Goal: Find specific page/section: Find specific page/section

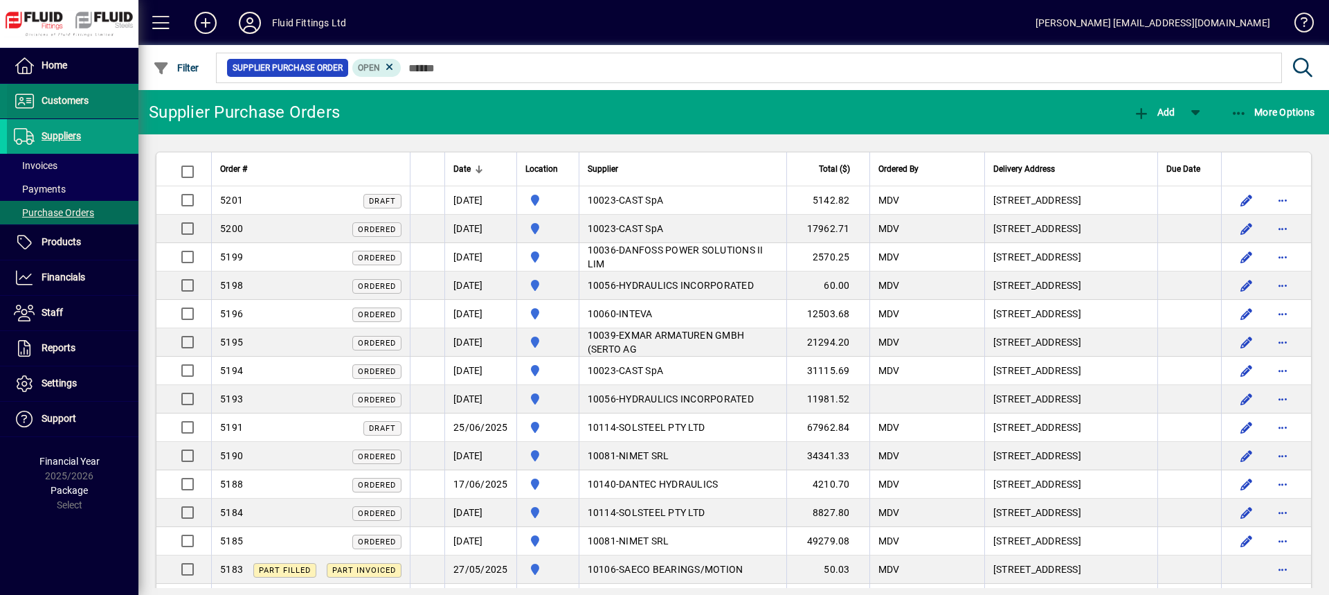
click at [99, 104] on span at bounding box center [73, 100] width 132 height 33
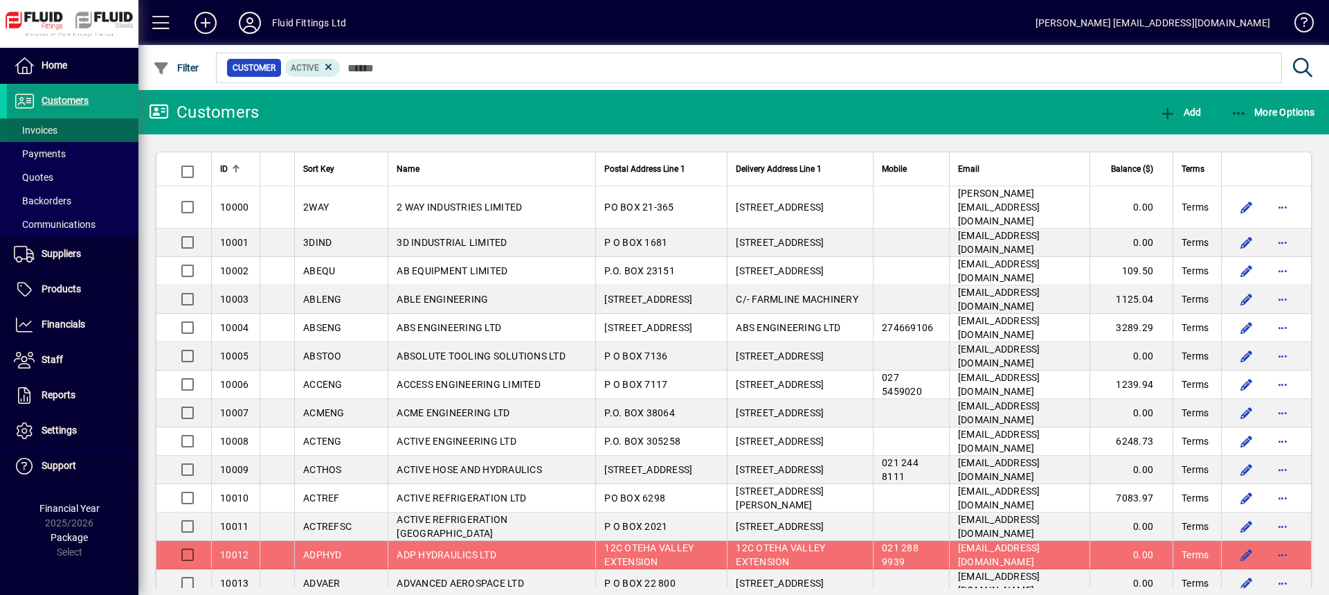
click at [45, 127] on span "Invoices" at bounding box center [36, 130] width 44 height 11
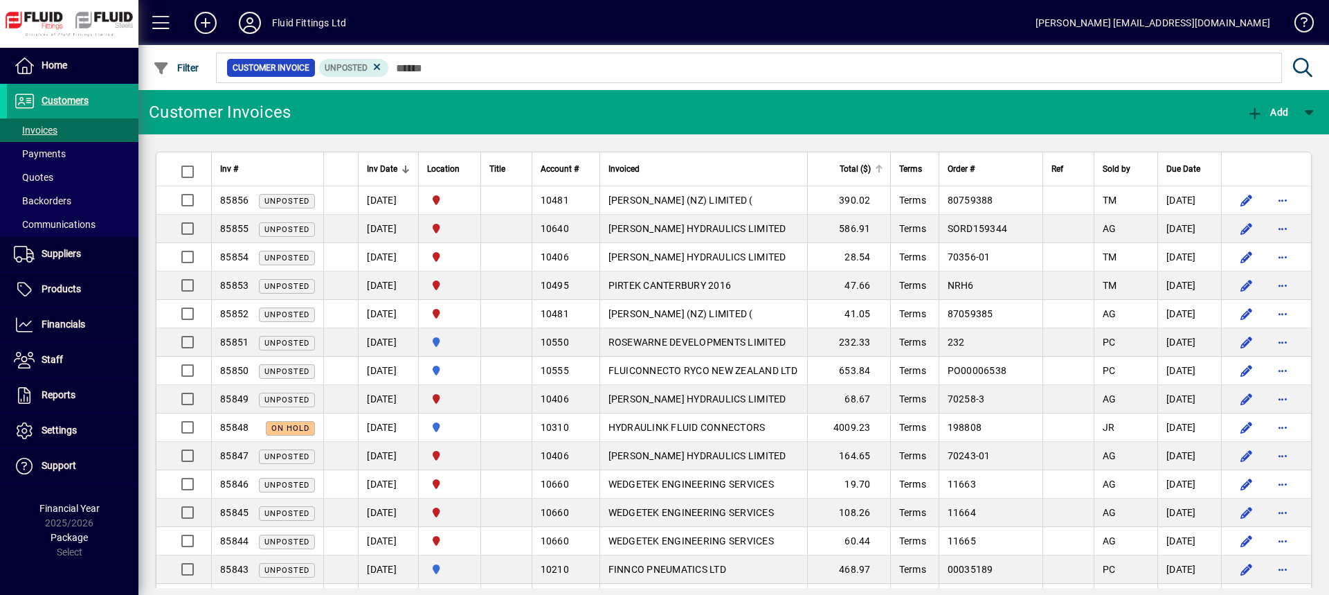
click at [852, 179] on th "Total ($)" at bounding box center [848, 169] width 83 height 34
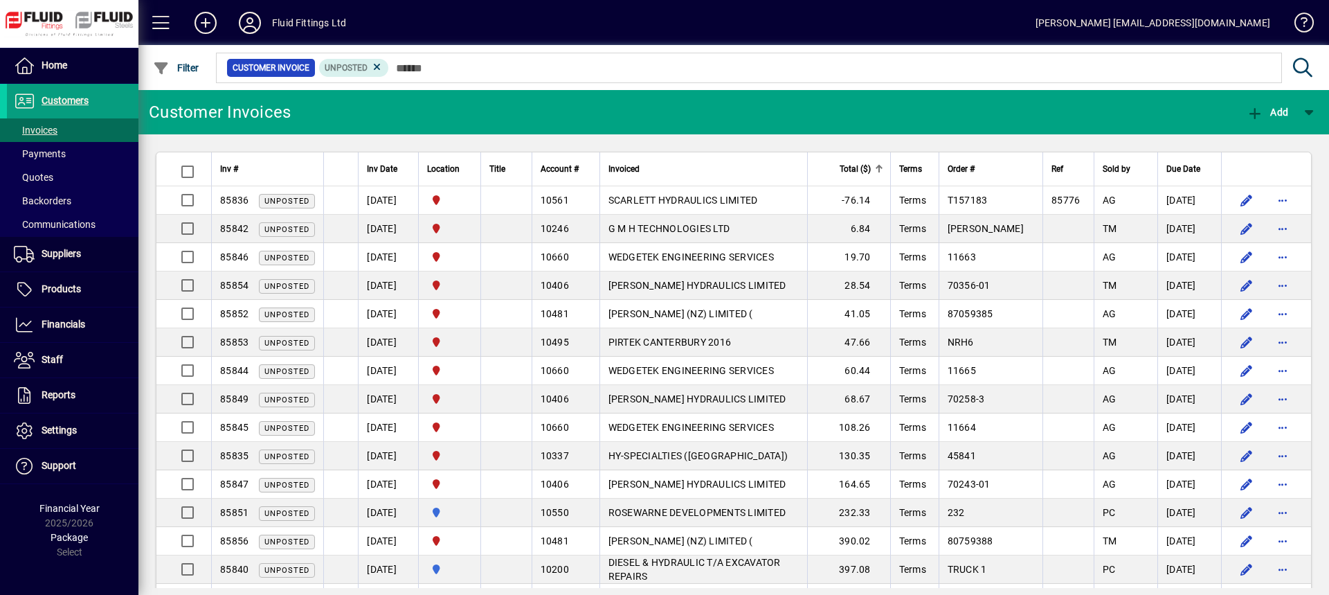
click at [853, 177] on th "Total ($)" at bounding box center [848, 169] width 83 height 34
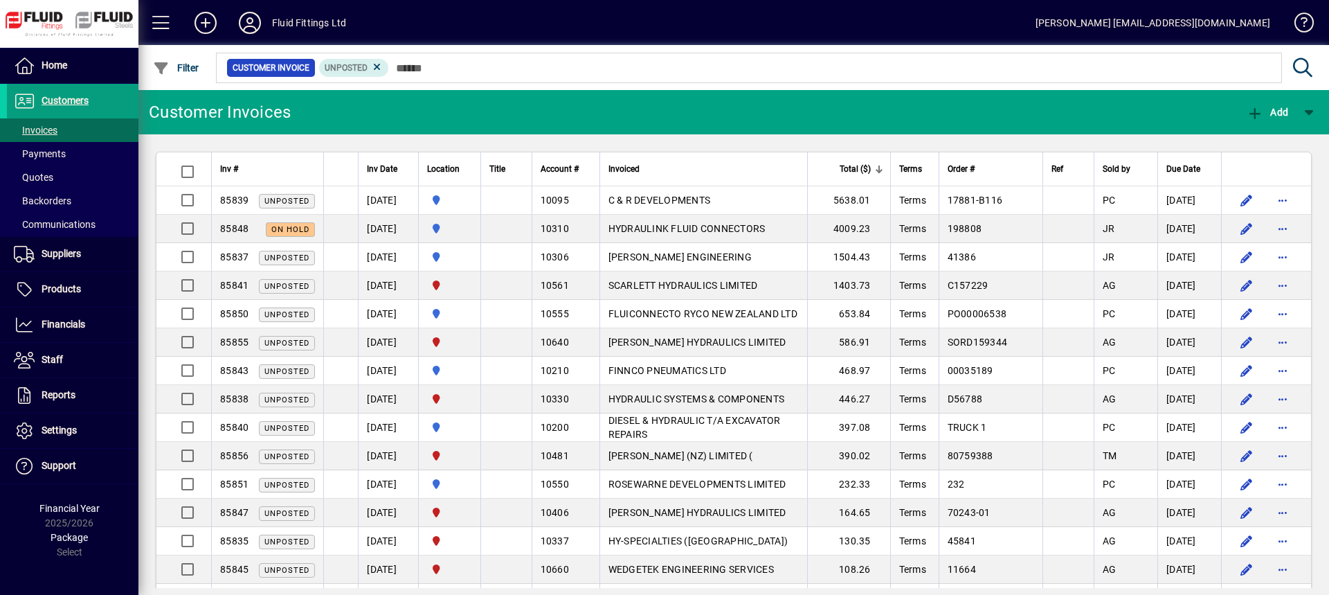
click at [236, 169] on span "Inv #" at bounding box center [229, 168] width 18 height 15
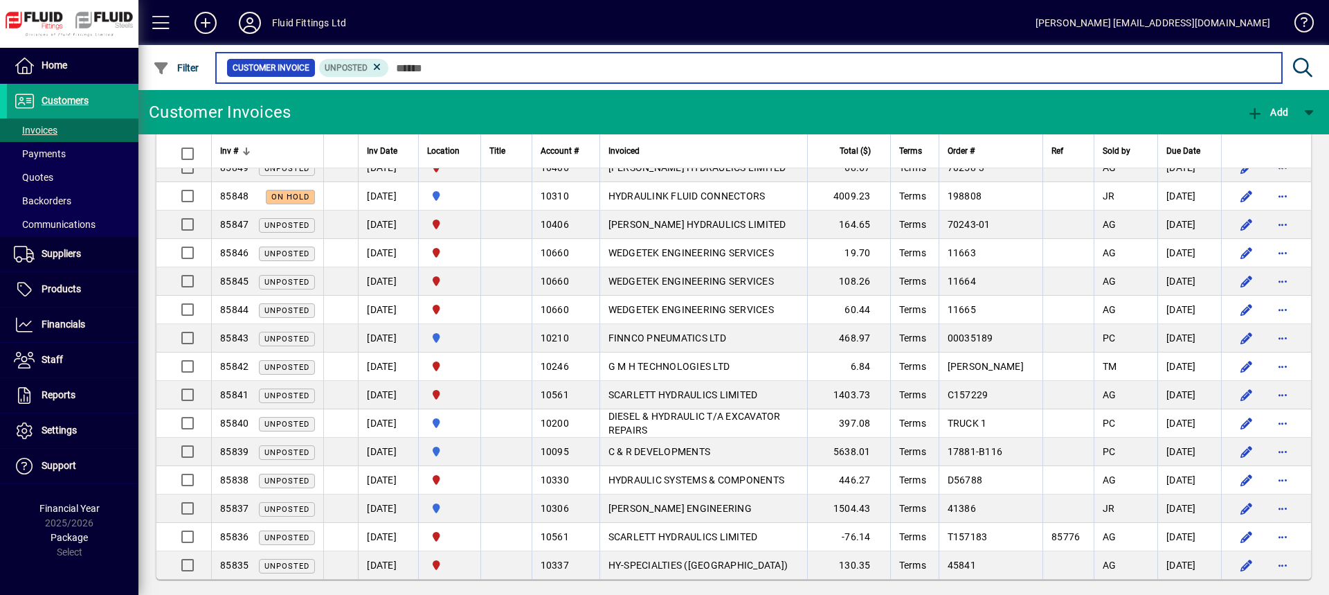
scroll to position [240, 0]
